Goal: Task Accomplishment & Management: Manage account settings

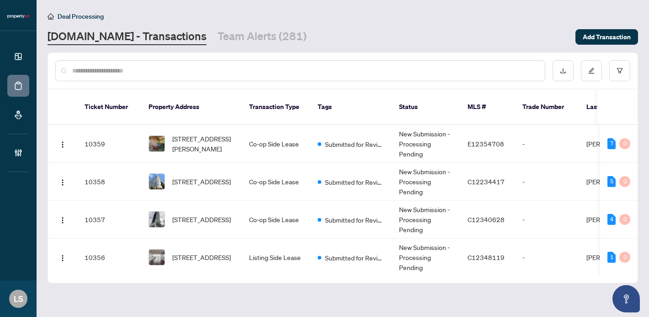
click at [111, 69] on input "text" at bounding box center [304, 71] width 465 height 10
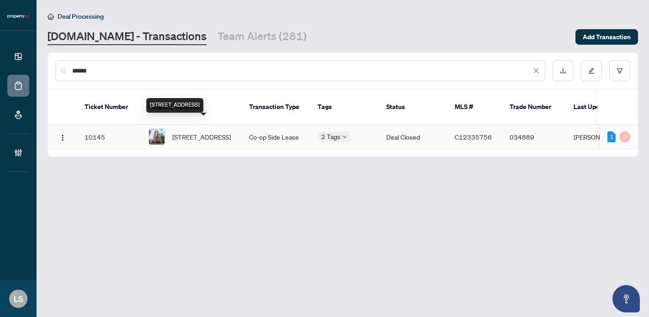
type input "******"
click at [179, 132] on span "[STREET_ADDRESS]" at bounding box center [201, 137] width 58 height 10
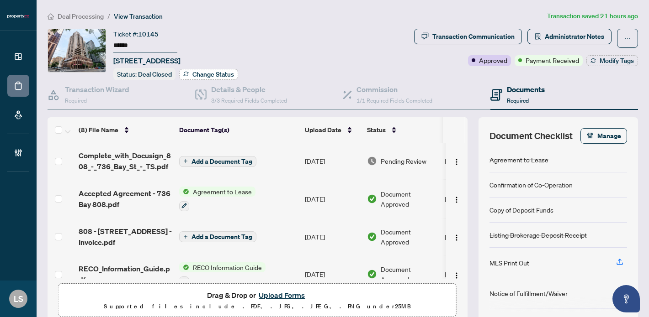
click at [195, 76] on span "Change Status" at bounding box center [213, 74] width 42 height 6
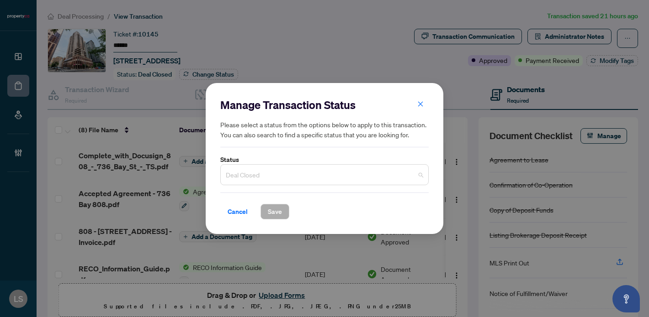
click at [248, 174] on span "Deal Closed" at bounding box center [324, 174] width 197 height 17
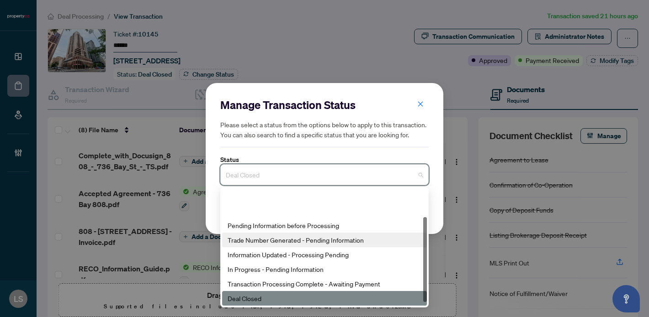
scroll to position [44, 0]
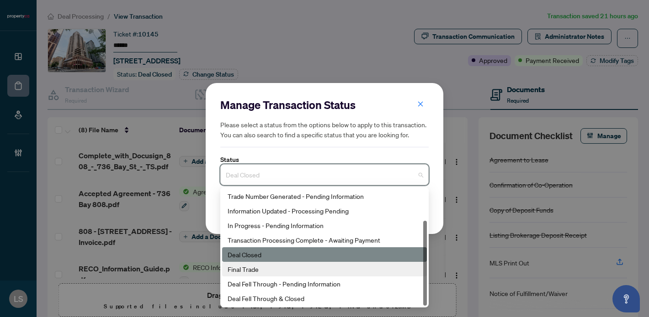
click at [263, 271] on div "Final Trade" at bounding box center [324, 269] width 194 height 10
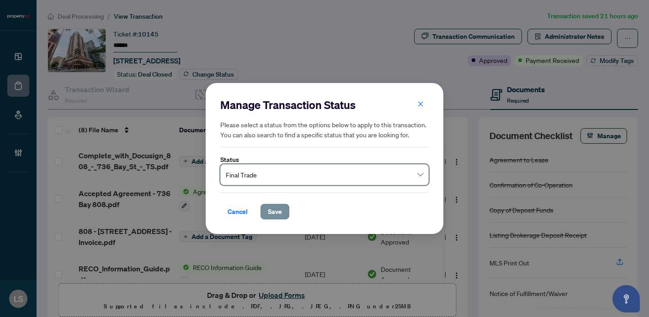
click at [276, 212] on span "Save" at bounding box center [275, 212] width 14 height 15
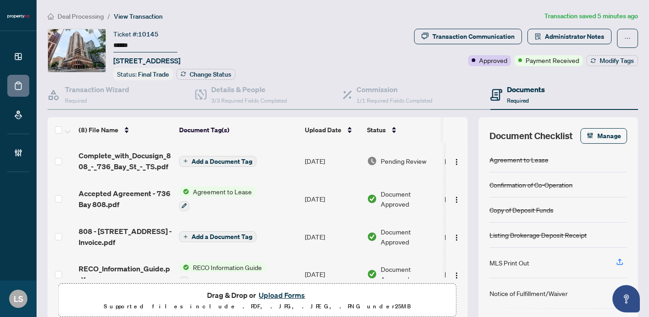
click at [81, 15] on span "Deal Processing" at bounding box center [81, 16] width 46 height 8
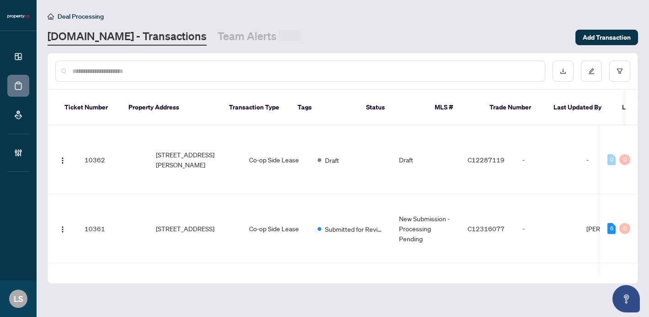
click at [144, 70] on input "text" at bounding box center [304, 71] width 465 height 10
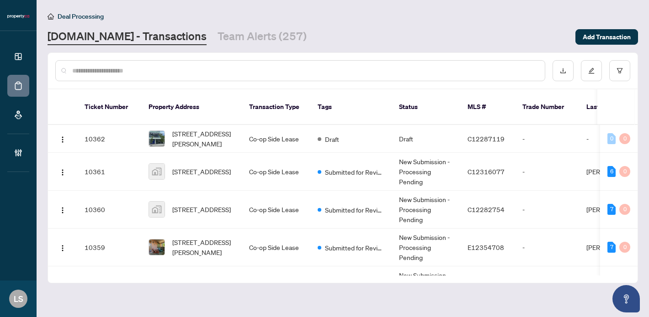
paste input "******"
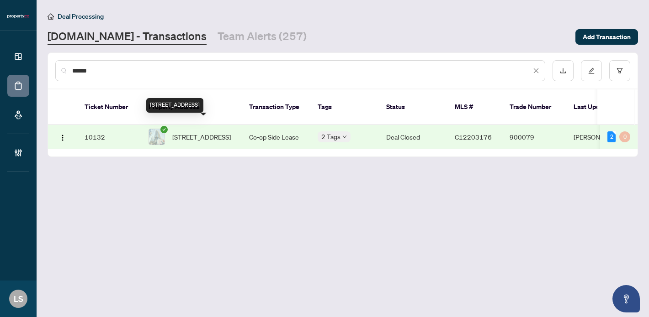
type input "******"
click at [213, 132] on span "[STREET_ADDRESS]" at bounding box center [201, 137] width 58 height 10
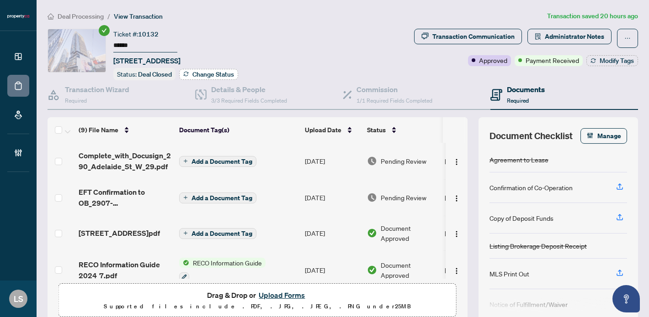
click at [206, 73] on span "Change Status" at bounding box center [213, 74] width 42 height 6
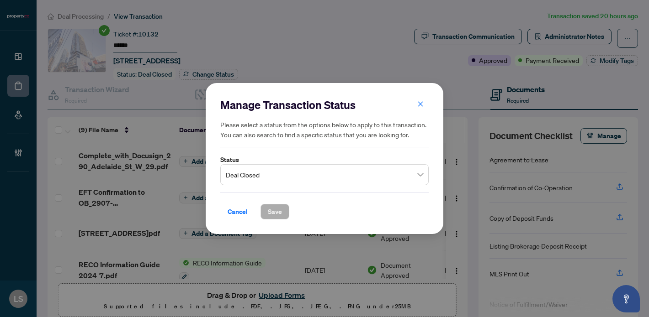
click at [252, 177] on span "Deal Closed" at bounding box center [324, 174] width 197 height 17
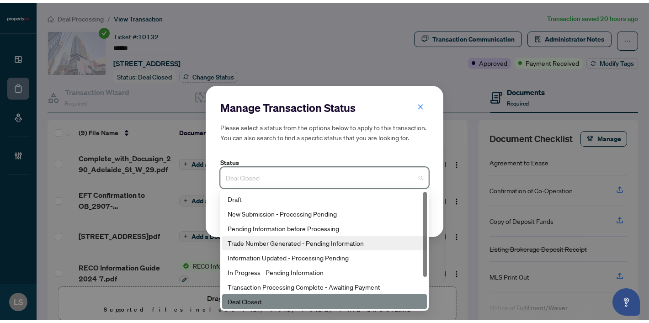
scroll to position [44, 0]
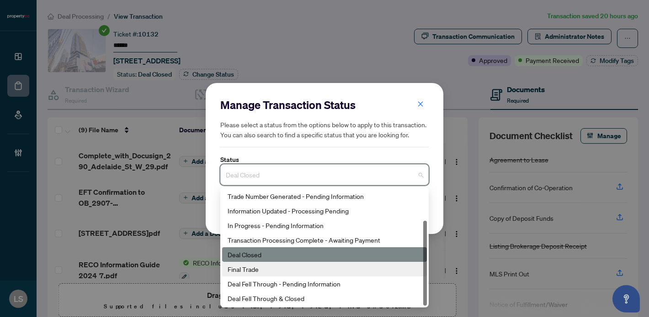
click at [259, 268] on div "Final Trade" at bounding box center [324, 269] width 194 height 10
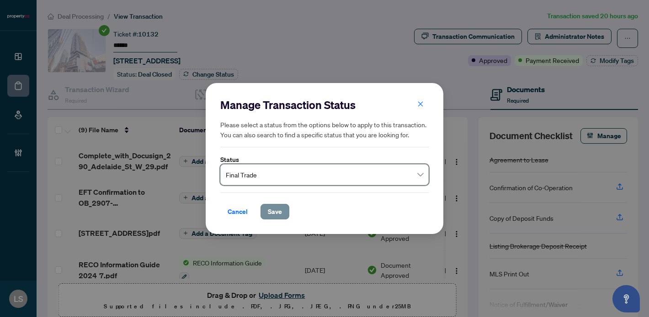
click at [275, 209] on span "Save" at bounding box center [275, 212] width 14 height 15
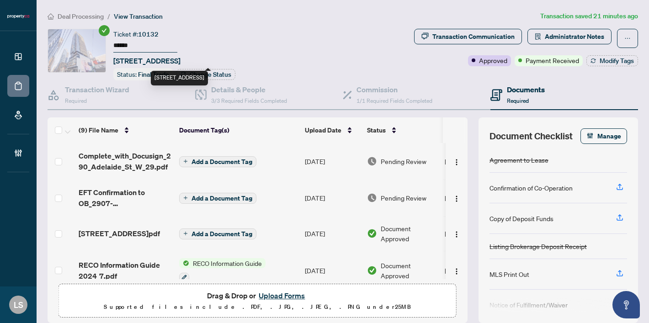
click at [87, 16] on span "Deal Processing" at bounding box center [81, 16] width 46 height 8
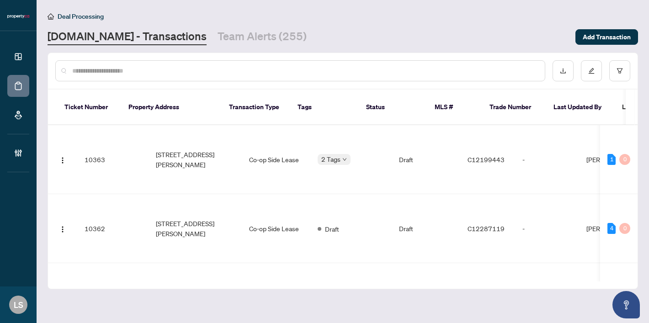
click at [205, 73] on input "text" at bounding box center [304, 71] width 465 height 10
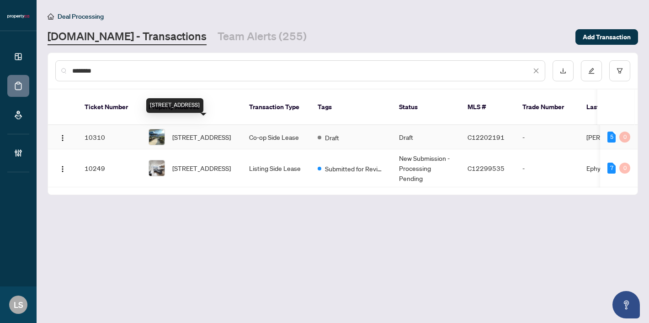
type input "********"
click at [196, 132] on span "[STREET_ADDRESS]" at bounding box center [201, 137] width 58 height 10
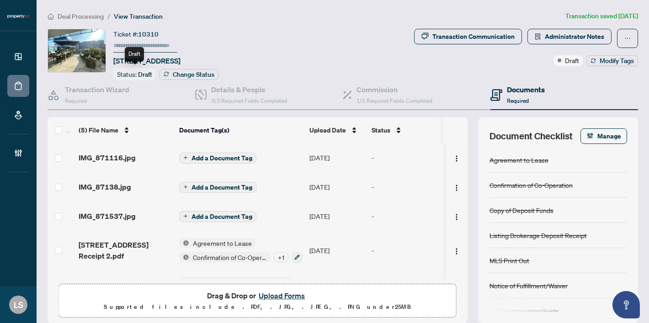
click at [139, 74] on span "Draft" at bounding box center [145, 74] width 14 height 8
click at [91, 15] on span "Deal Processing" at bounding box center [81, 16] width 46 height 8
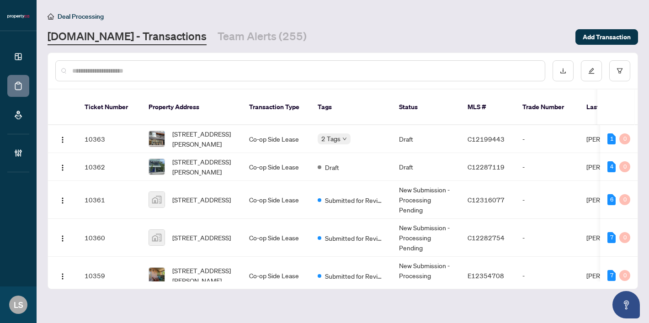
click at [178, 73] on input "text" at bounding box center [304, 71] width 465 height 10
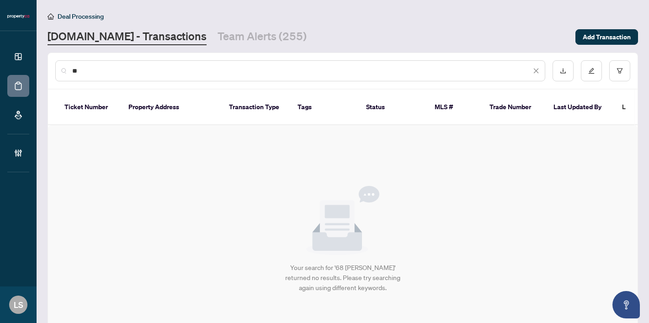
type input "*"
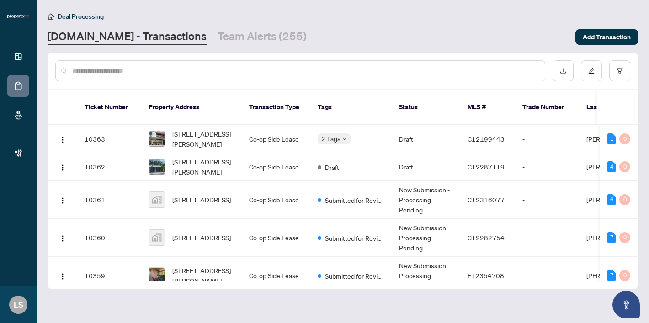
paste input "******"
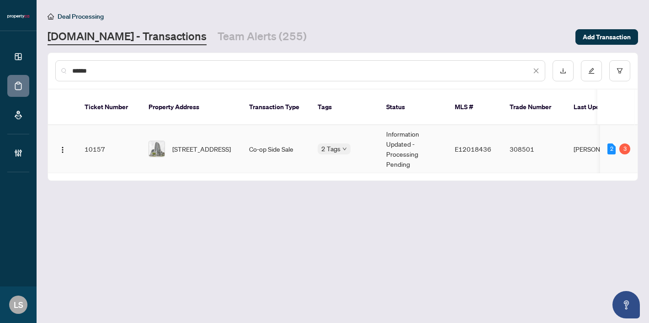
type input "******"
click at [184, 144] on span "[STREET_ADDRESS]" at bounding box center [201, 149] width 58 height 10
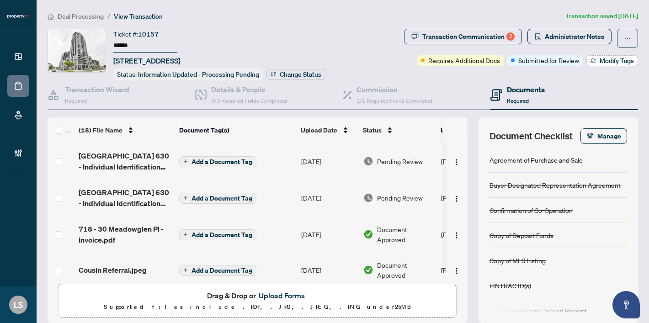
click at [612, 62] on span "Modify Tags" at bounding box center [616, 61] width 34 height 6
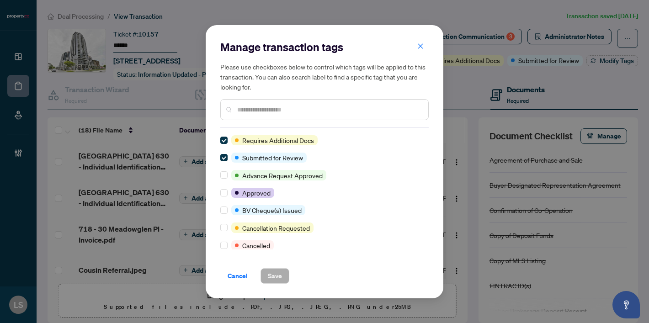
click at [256, 110] on input "text" at bounding box center [329, 110] width 184 height 10
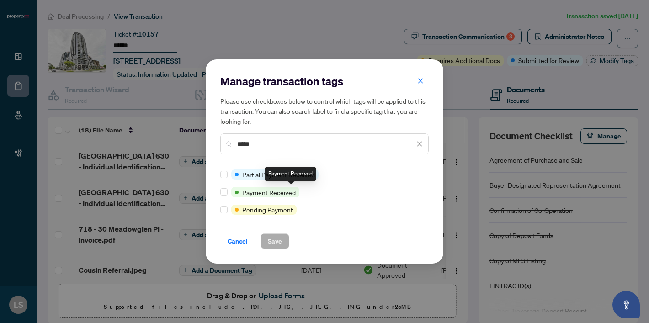
type input "*****"
click at [269, 194] on span "Payment Received" at bounding box center [268, 192] width 53 height 10
click at [226, 193] on span at bounding box center [223, 191] width 7 height 7
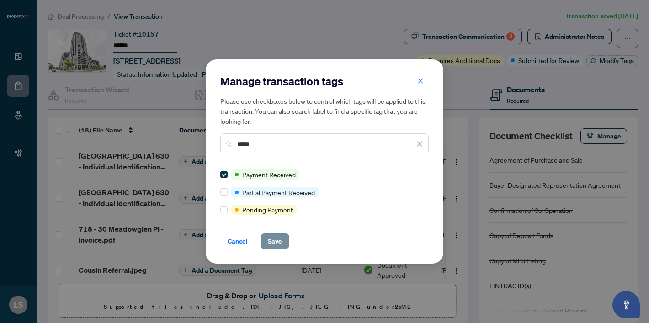
click at [274, 241] on span "Save" at bounding box center [275, 241] width 14 height 15
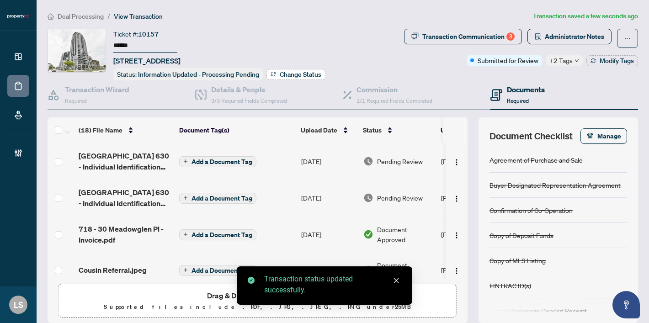
click at [292, 75] on span "Change Status" at bounding box center [301, 74] width 42 height 6
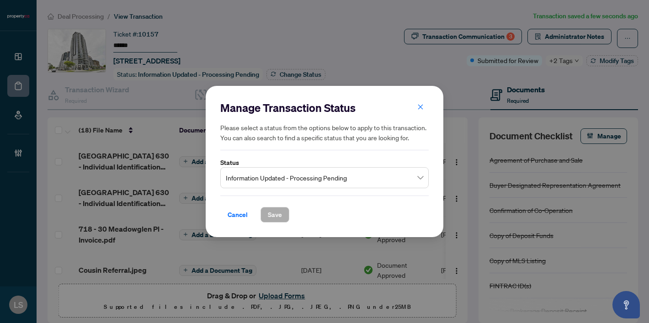
click at [313, 176] on span "Information Updated - Processing Pending" at bounding box center [324, 177] width 197 height 17
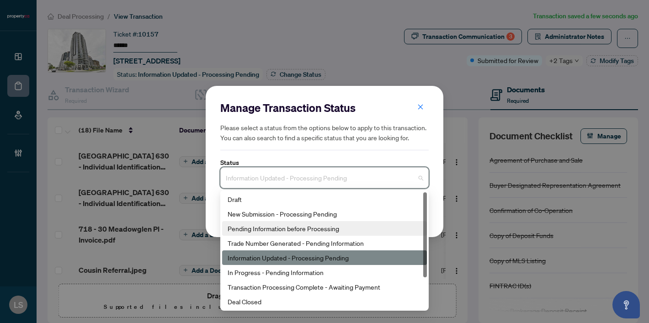
scroll to position [44, 0]
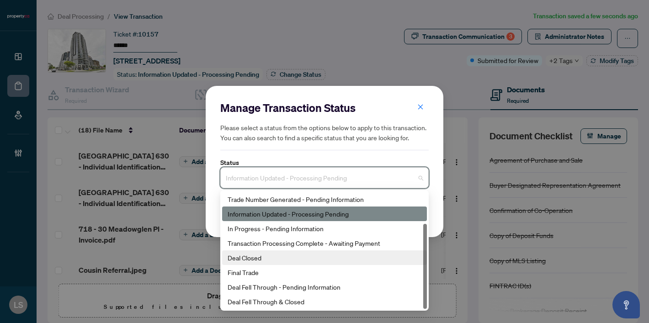
click at [254, 259] on div "Deal Closed" at bounding box center [324, 258] width 194 height 10
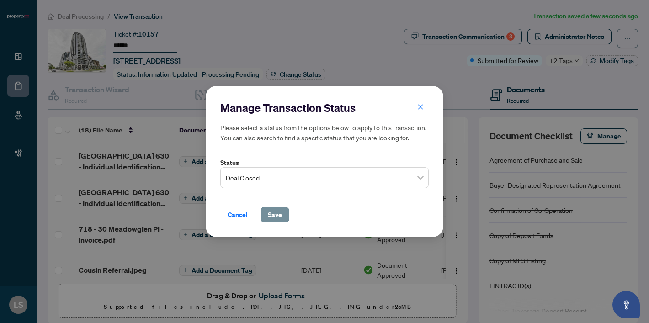
click at [280, 212] on span "Save" at bounding box center [275, 214] width 14 height 15
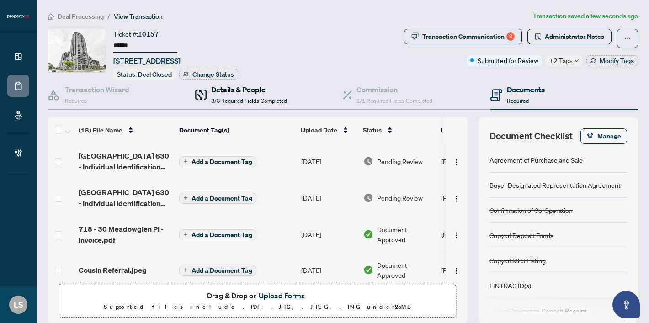
click at [222, 90] on h4 "Details & People" at bounding box center [249, 89] width 76 height 11
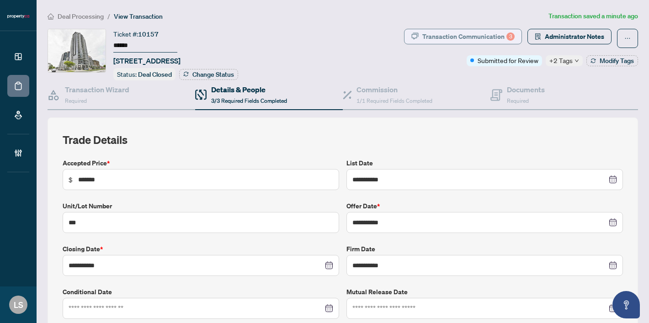
click at [487, 40] on div "Transaction Communication 3" at bounding box center [468, 36] width 92 height 15
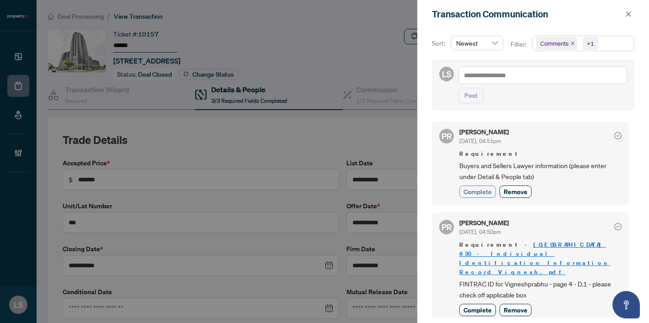
click at [472, 192] on span "Complete" at bounding box center [477, 192] width 28 height 10
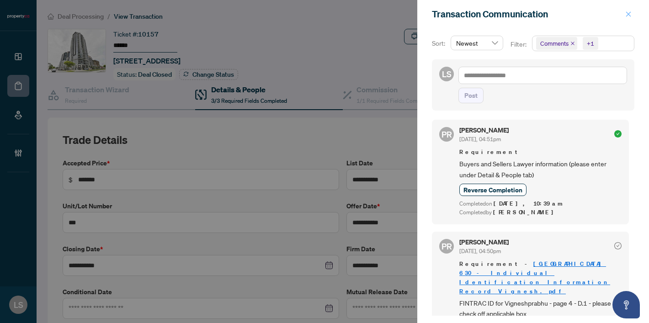
click at [629, 14] on icon "close" at bounding box center [628, 14] width 6 height 6
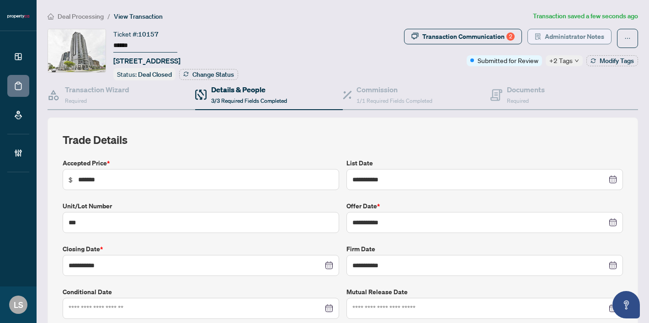
click at [576, 35] on span "Administrator Notes" at bounding box center [573, 36] width 59 height 15
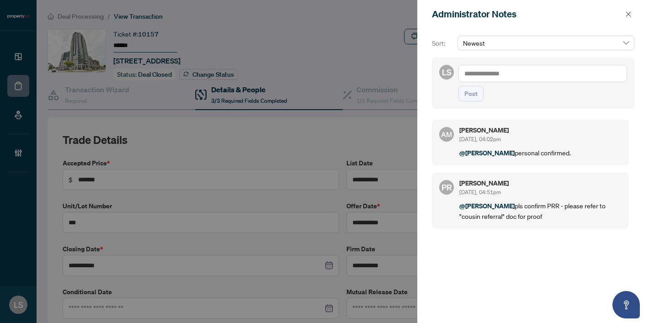
click at [536, 133] on div "[PERSON_NAME] [DATE], 04:02pm" at bounding box center [540, 135] width 162 height 17
click at [614, 135] on div "[PERSON_NAME] [DATE], 04:02pm" at bounding box center [540, 135] width 162 height 17
click at [546, 74] on textarea at bounding box center [542, 73] width 169 height 17
type textarea "********"
click at [474, 95] on span "Post" at bounding box center [470, 93] width 13 height 15
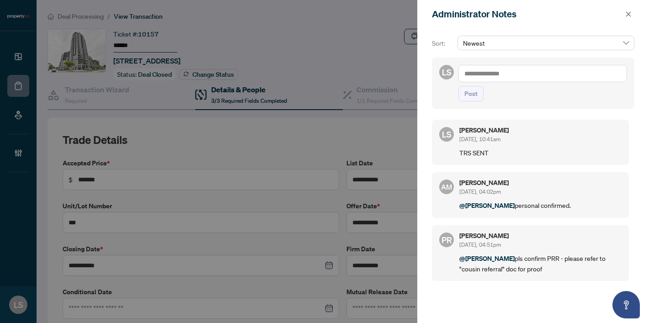
click at [493, 74] on textarea at bounding box center [542, 73] width 169 height 17
type textarea "**********"
click at [468, 95] on span "Post" at bounding box center [470, 93] width 13 height 15
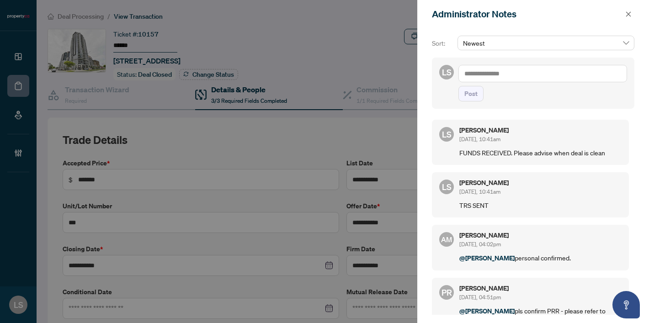
click at [385, 122] on div at bounding box center [324, 161] width 649 height 323
click at [366, 52] on div at bounding box center [324, 161] width 649 height 323
click at [631, 17] on button "button" at bounding box center [628, 14] width 12 height 11
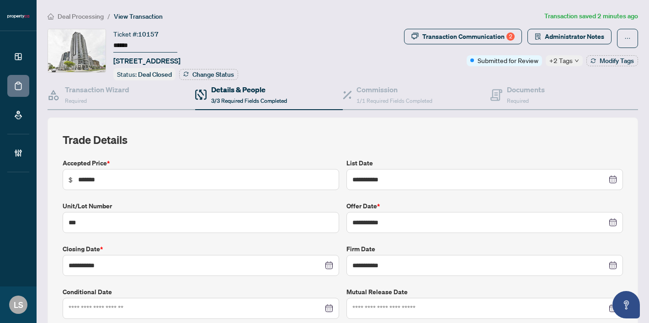
click at [575, 58] on icon "down" at bounding box center [576, 60] width 5 height 5
click at [559, 48] on div "Transaction Communication 2 Administrator Notes Submitted for Review +2 Tags Mo…" at bounding box center [521, 47] width 234 height 37
click at [117, 87] on h4 "Transaction Wizard" at bounding box center [97, 89] width 64 height 11
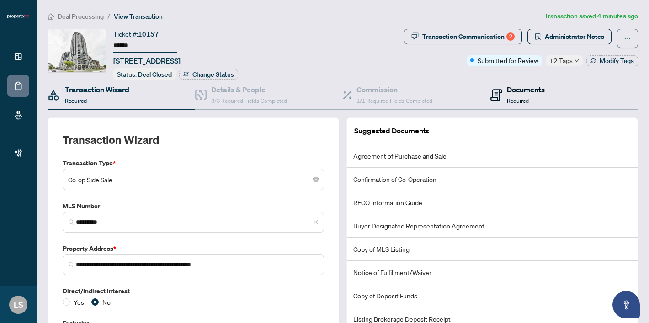
click at [495, 91] on icon at bounding box center [496, 95] width 12 height 12
